Goal: Find specific page/section: Find specific page/section

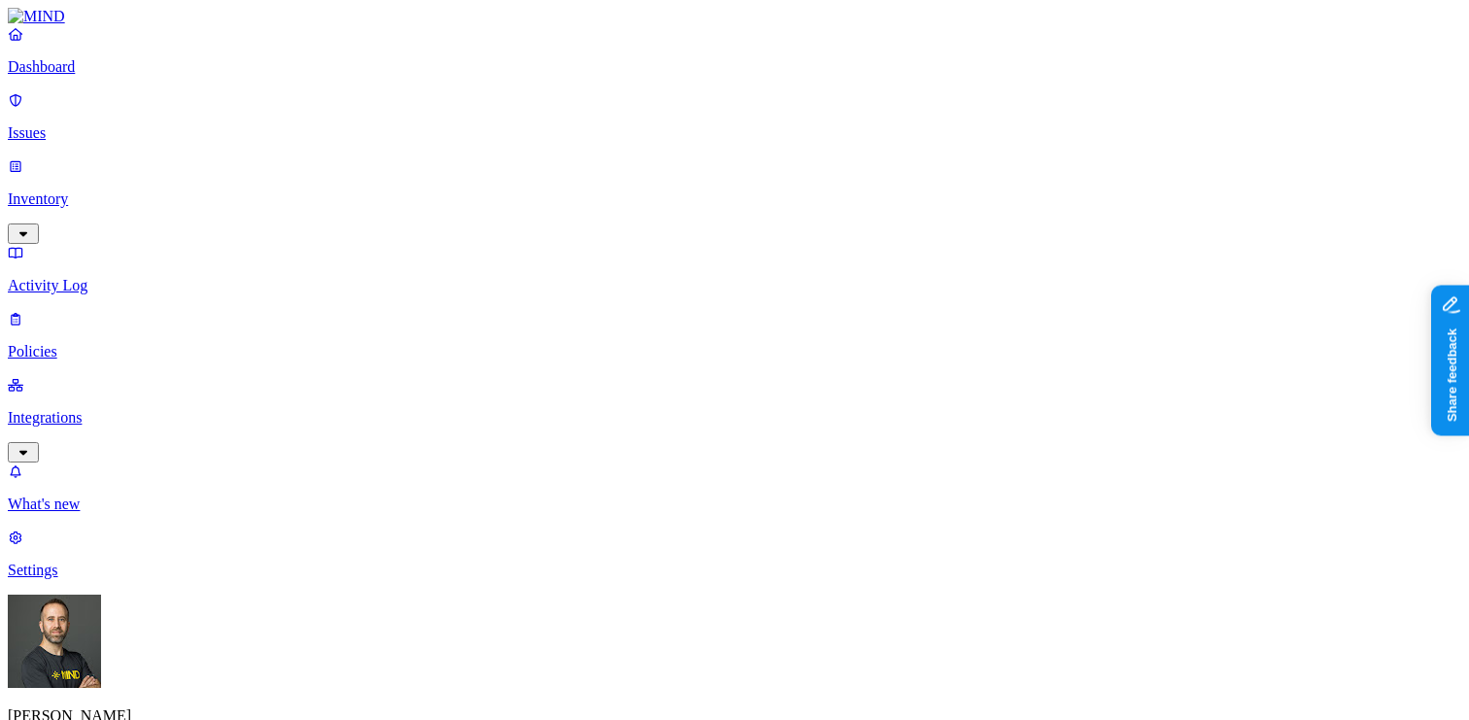
click at [118, 76] on p "Dashboard" at bounding box center [734, 66] width 1453 height 17
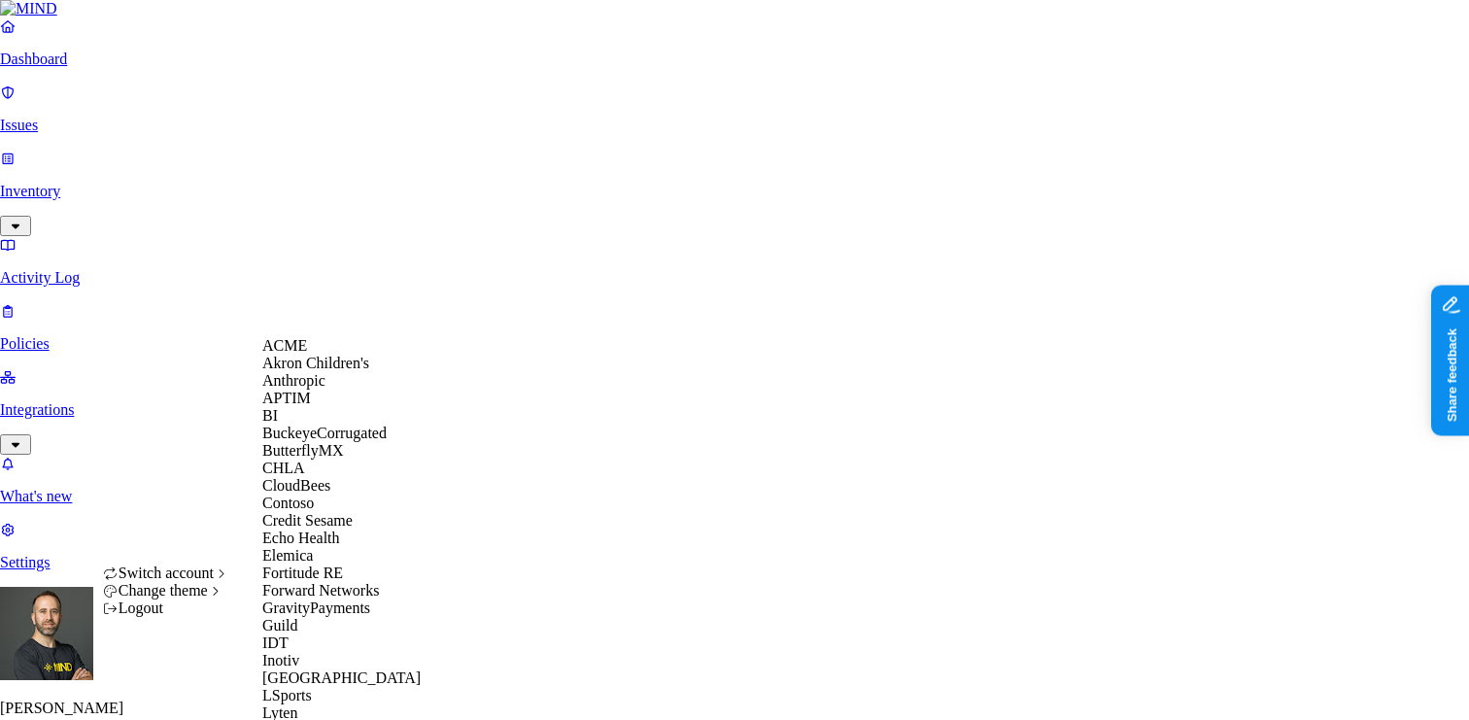
scroll to position [1053, 0]
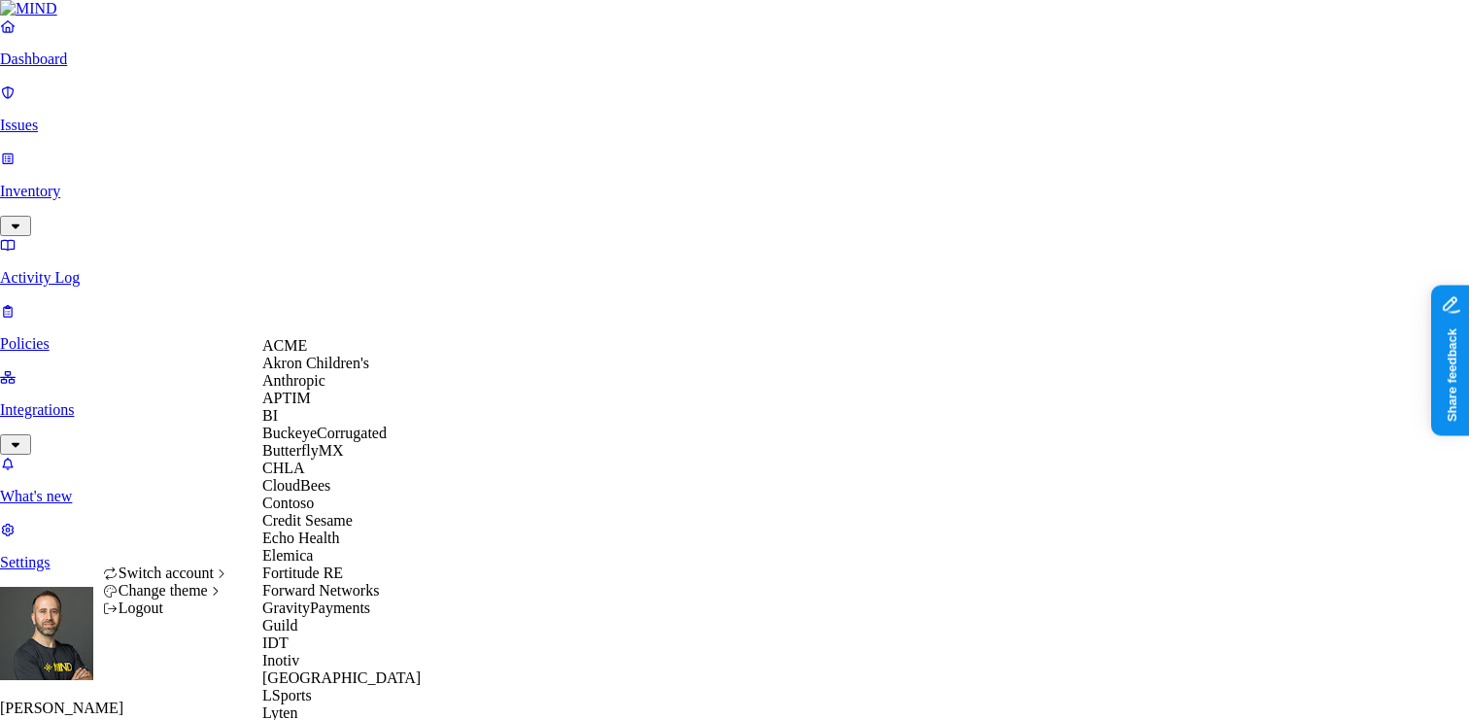
scroll to position [247, 0]
click at [326, 529] on span "Echo Health" at bounding box center [301, 537] width 78 height 17
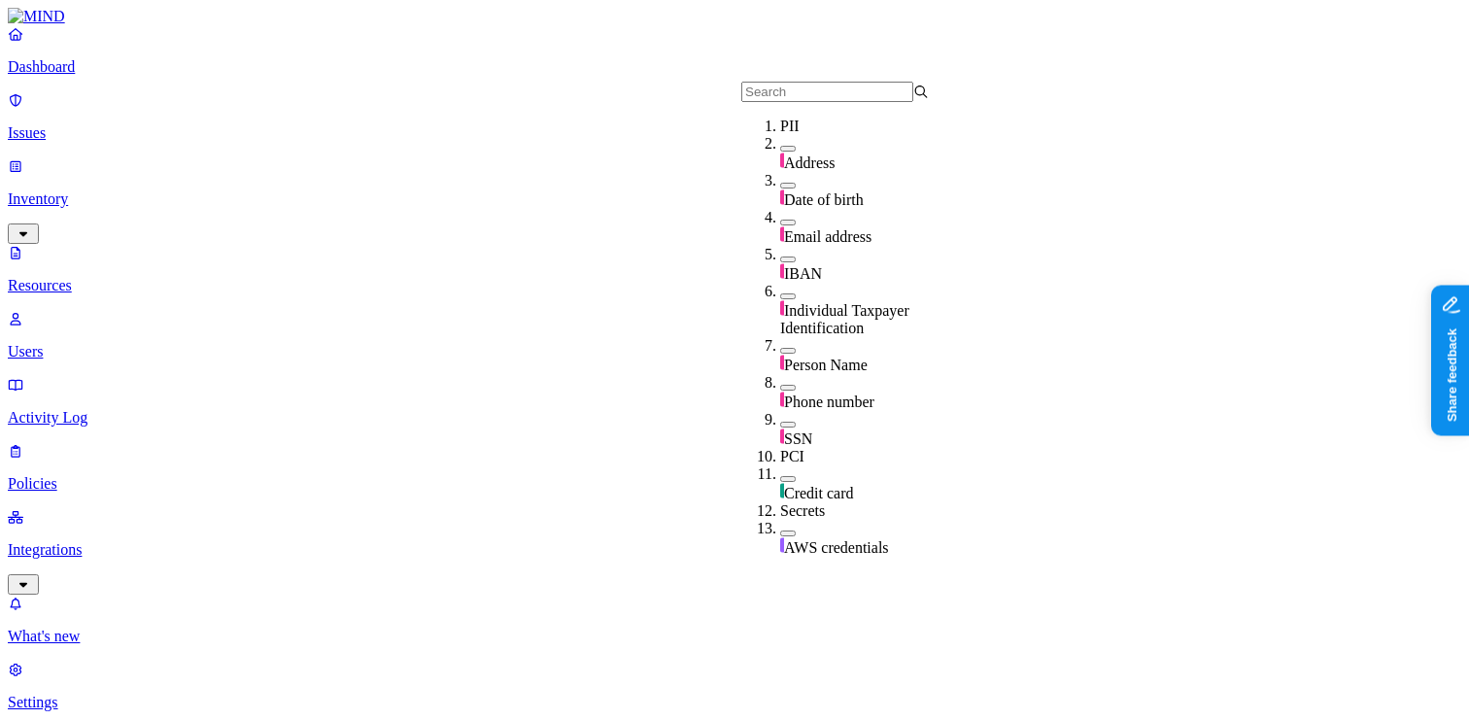
click at [793, 91] on input "text" at bounding box center [827, 92] width 172 height 20
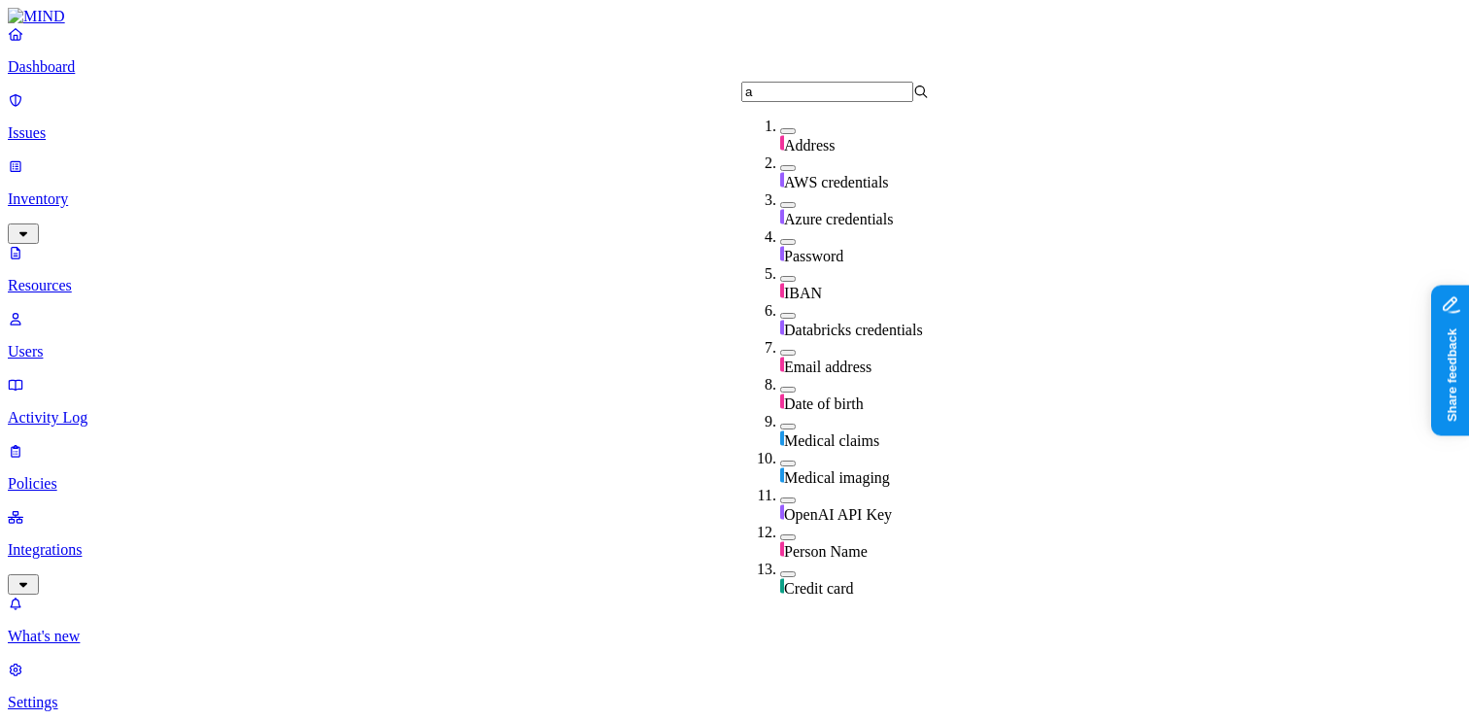
type input "a"
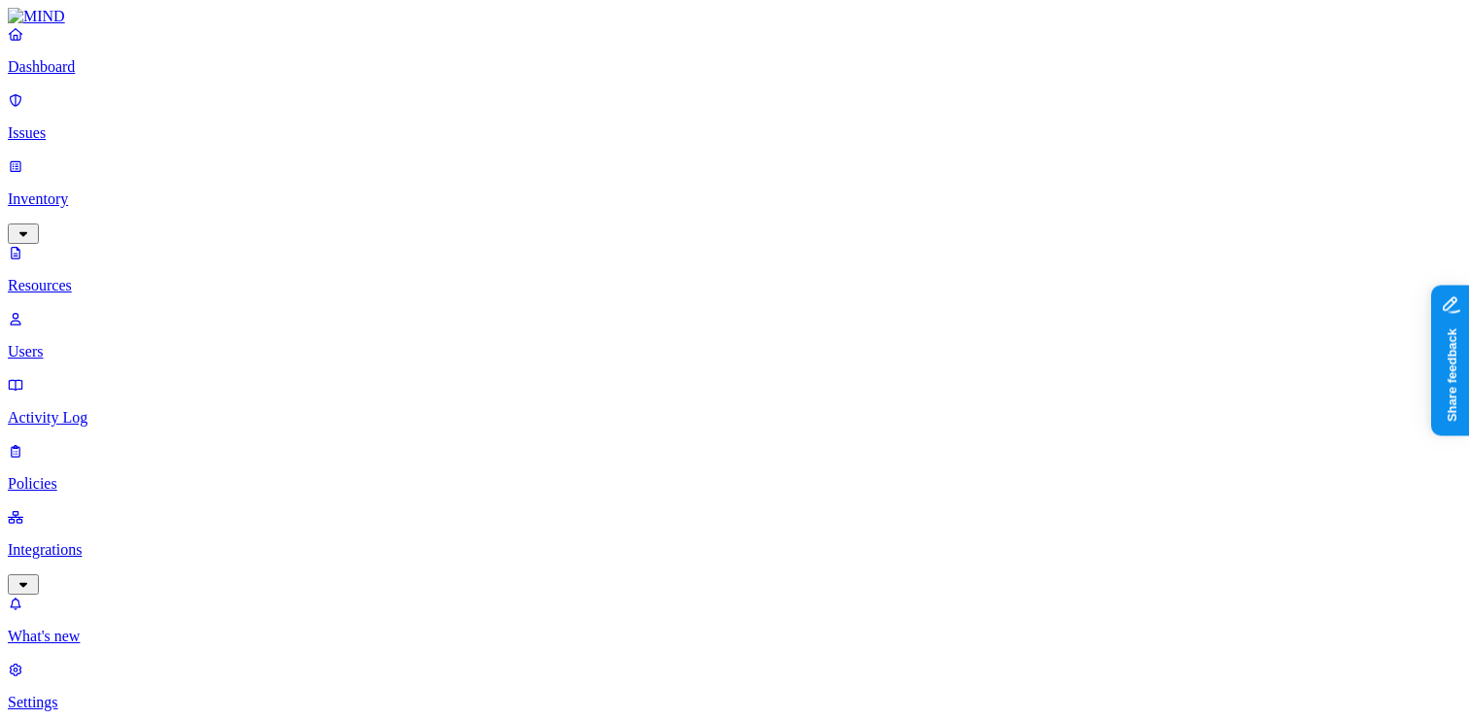
click at [154, 76] on p "Dashboard" at bounding box center [734, 66] width 1453 height 17
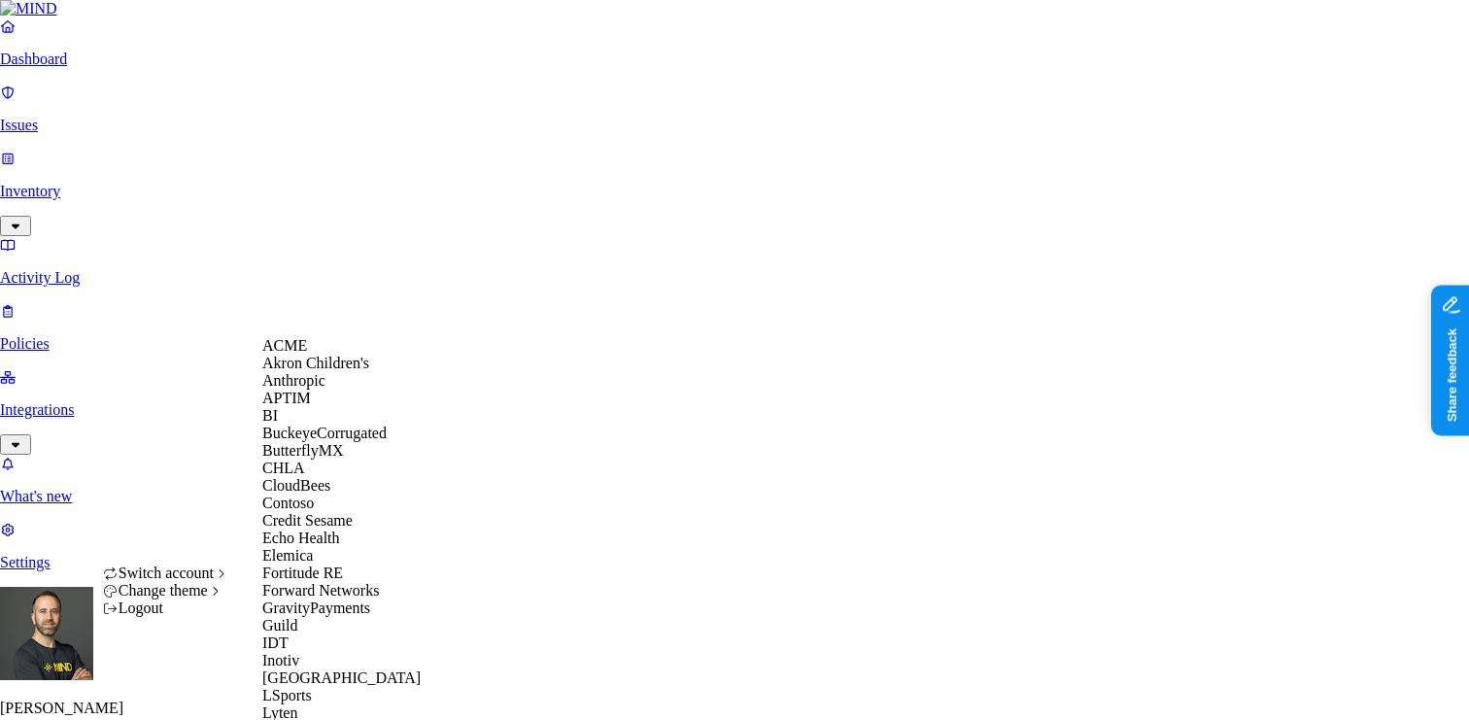
click at [321, 494] on span "CloudBees" at bounding box center [296, 485] width 68 height 17
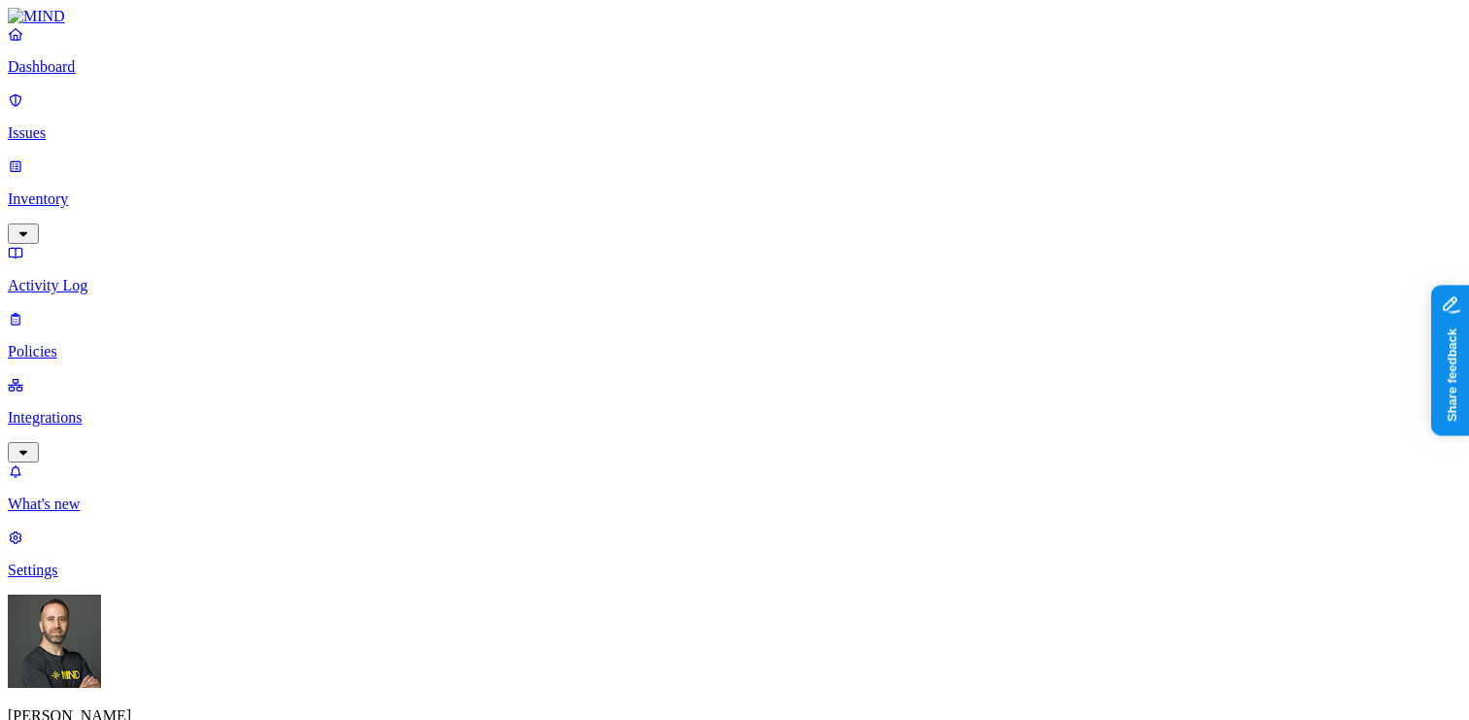
click at [106, 409] on p "Integrations" at bounding box center [734, 417] width 1453 height 17
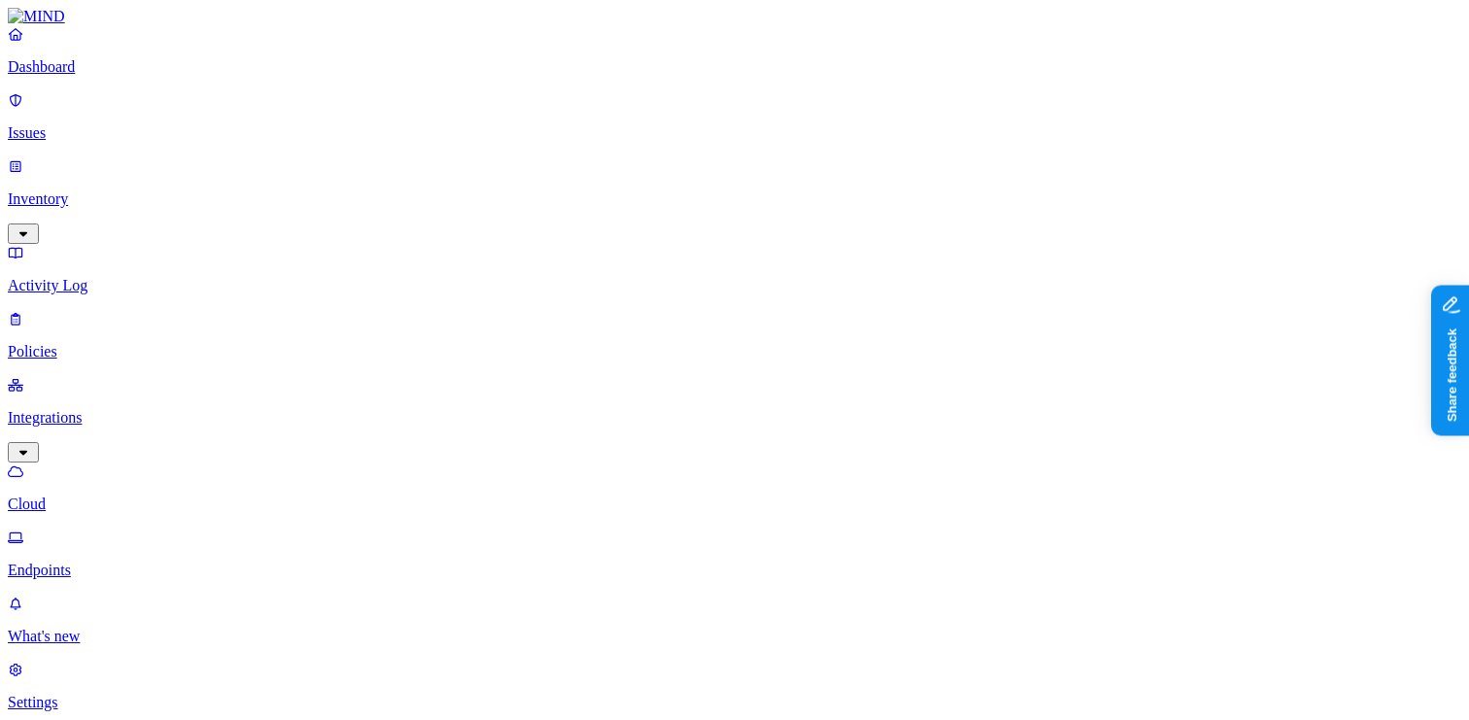
click at [88, 562] on p "Endpoints" at bounding box center [734, 570] width 1453 height 17
click at [116, 495] on p "Cloud" at bounding box center [734, 503] width 1453 height 17
